Goal: Information Seeking & Learning: Check status

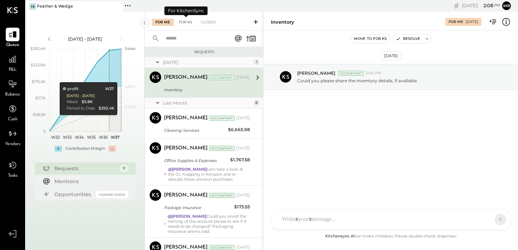
click at [184, 22] on div "For KS" at bounding box center [185, 22] width 20 height 7
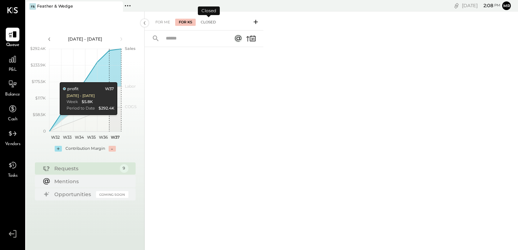
click at [211, 23] on div "Closed" at bounding box center [208, 22] width 22 height 7
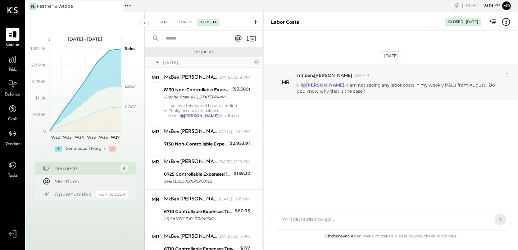
click at [163, 23] on div "For Me" at bounding box center [163, 22] width 22 height 7
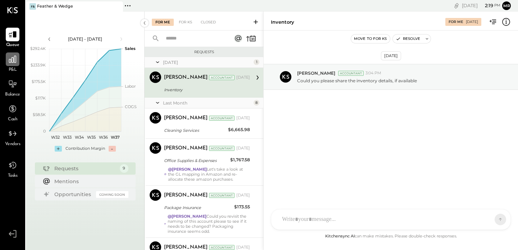
click at [13, 59] on icon at bounding box center [12, 59] width 9 height 9
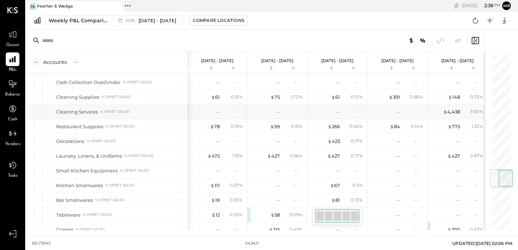
scroll to position [990, 0]
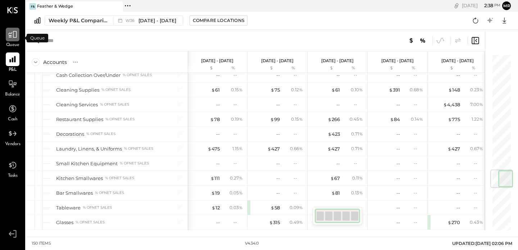
click at [16, 38] on icon at bounding box center [12, 34] width 9 height 9
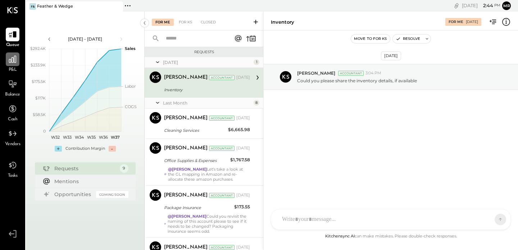
click at [13, 64] on div at bounding box center [13, 59] width 14 height 14
